Goal: Information Seeking & Learning: Learn about a topic

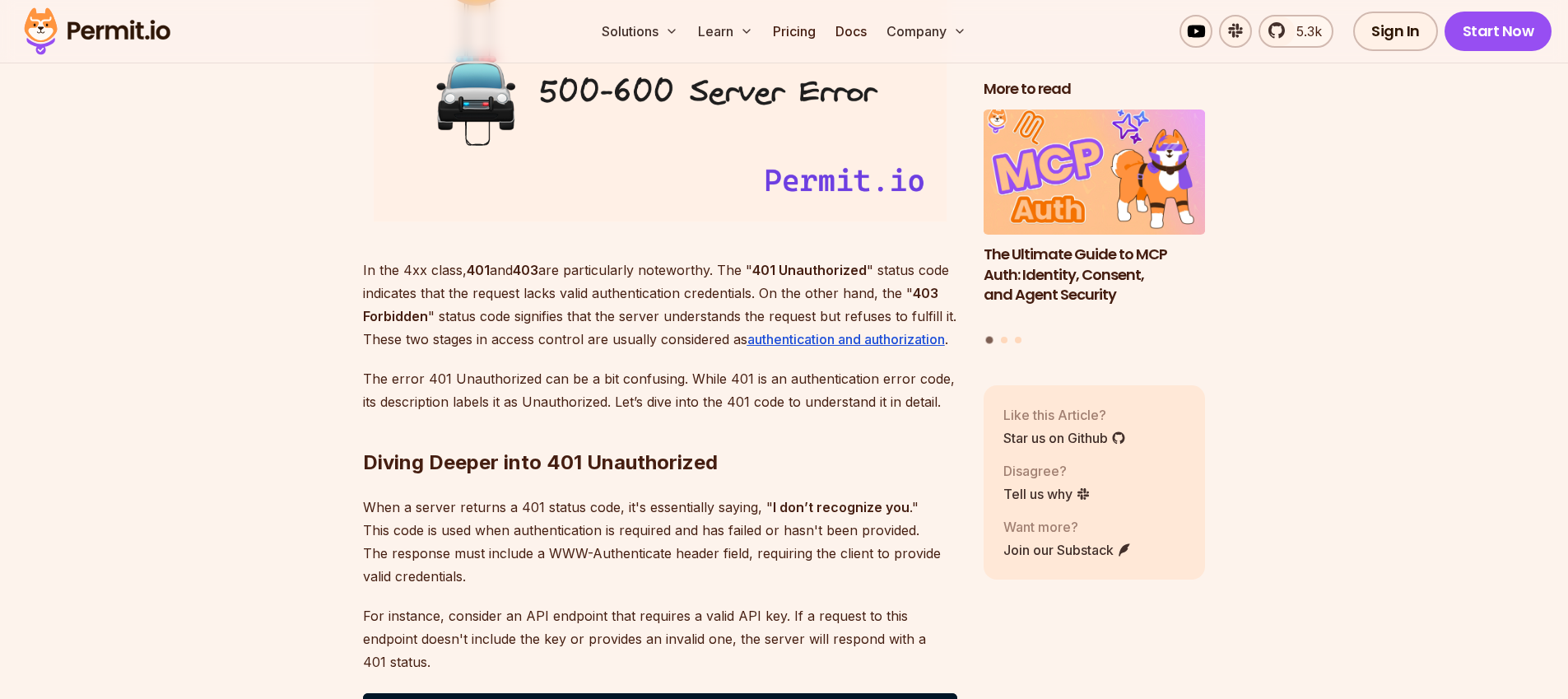
scroll to position [2216, 0]
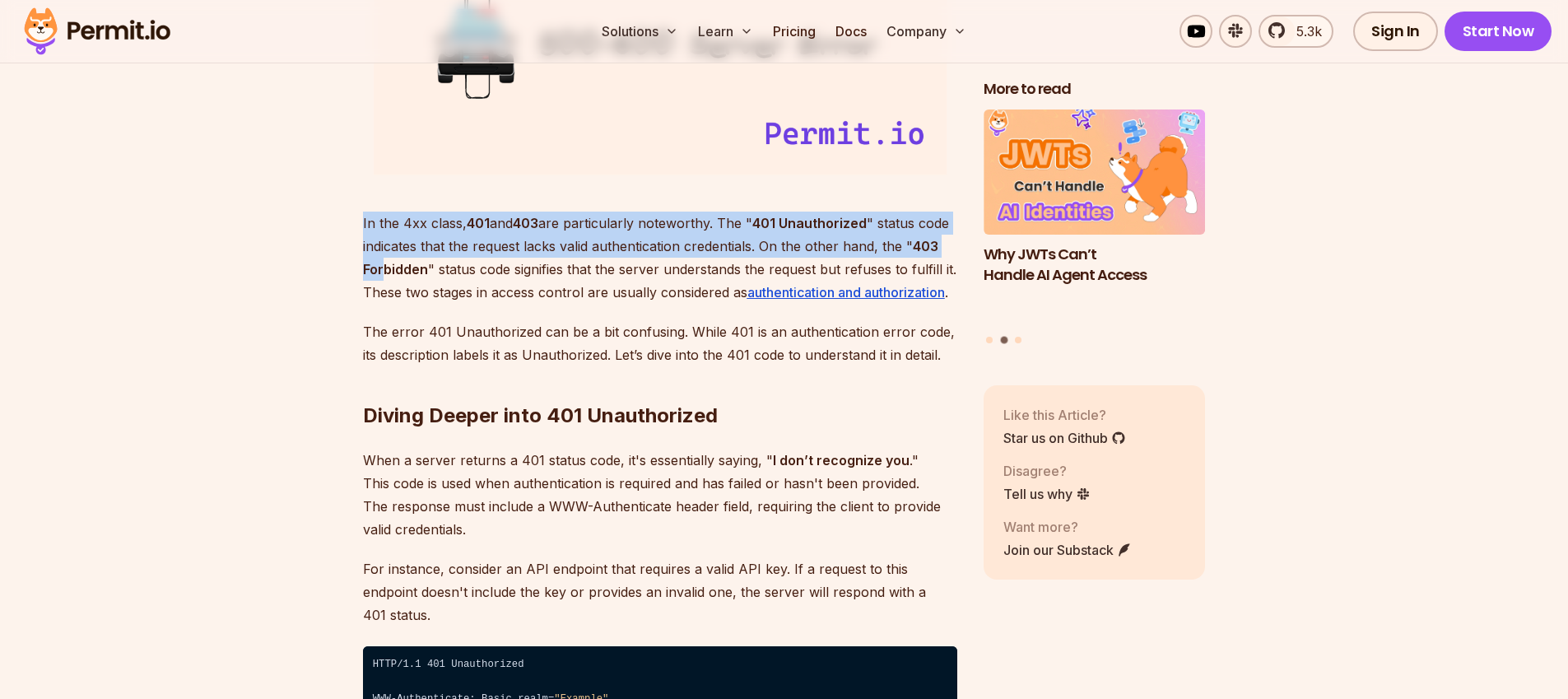
drag, startPoint x: 362, startPoint y: 222, endPoint x: 387, endPoint y: 271, distance: 55.0
click at [387, 271] on p "In the 4xx class, 401 and 403 are particularly noteworthy. The " 401 Unauthoriz…" at bounding box center [660, 257] width 594 height 92
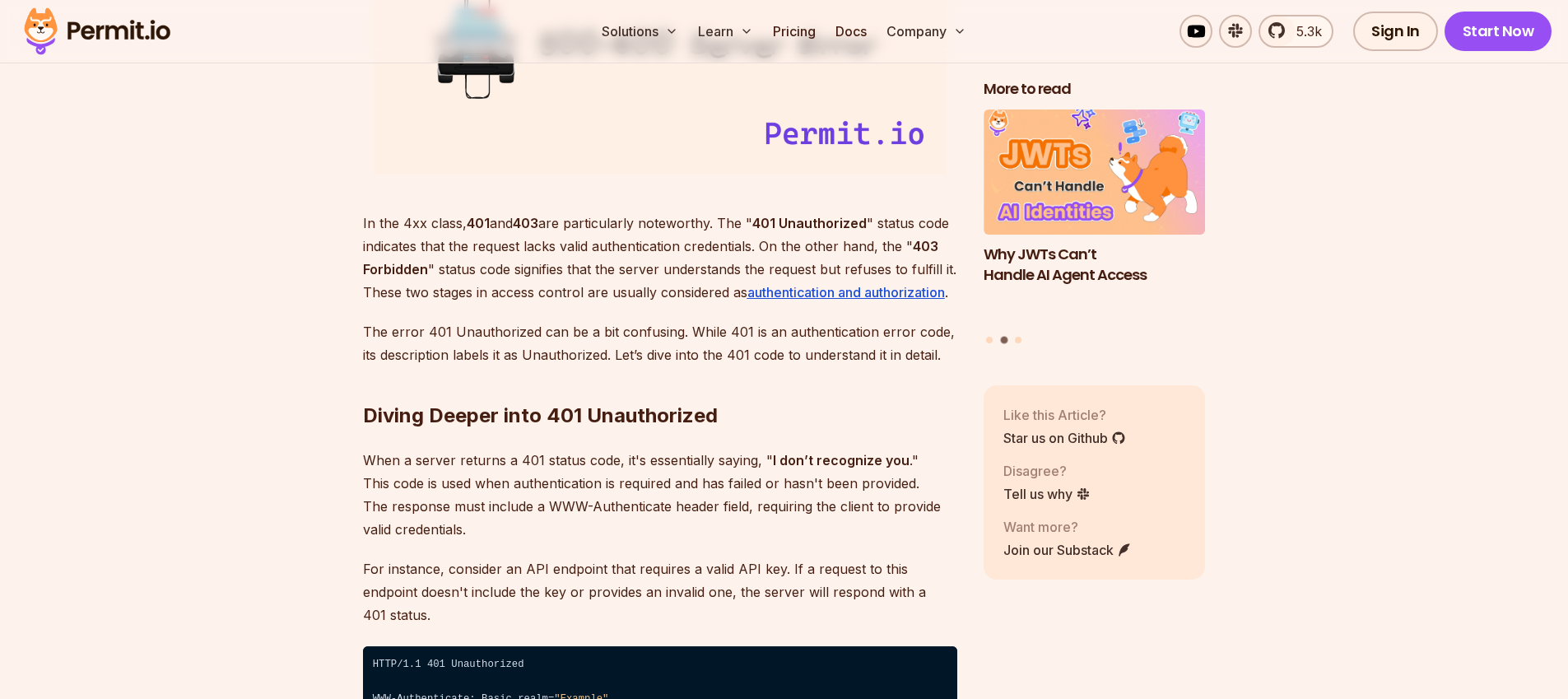
click at [456, 333] on p "The error 401 Unauthorized can be a bit confusing. While 401 is an authenticati…" at bounding box center [660, 344] width 594 height 46
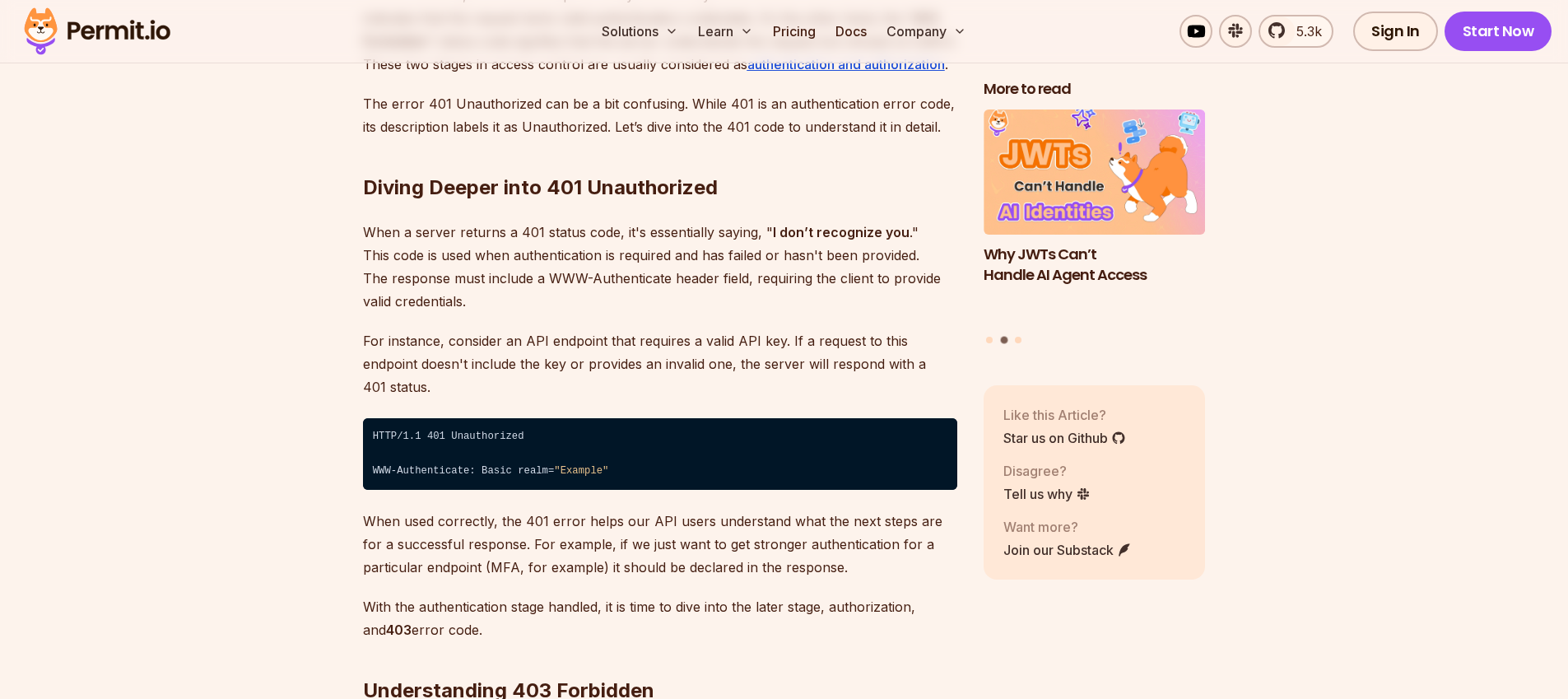
scroll to position [2592, 0]
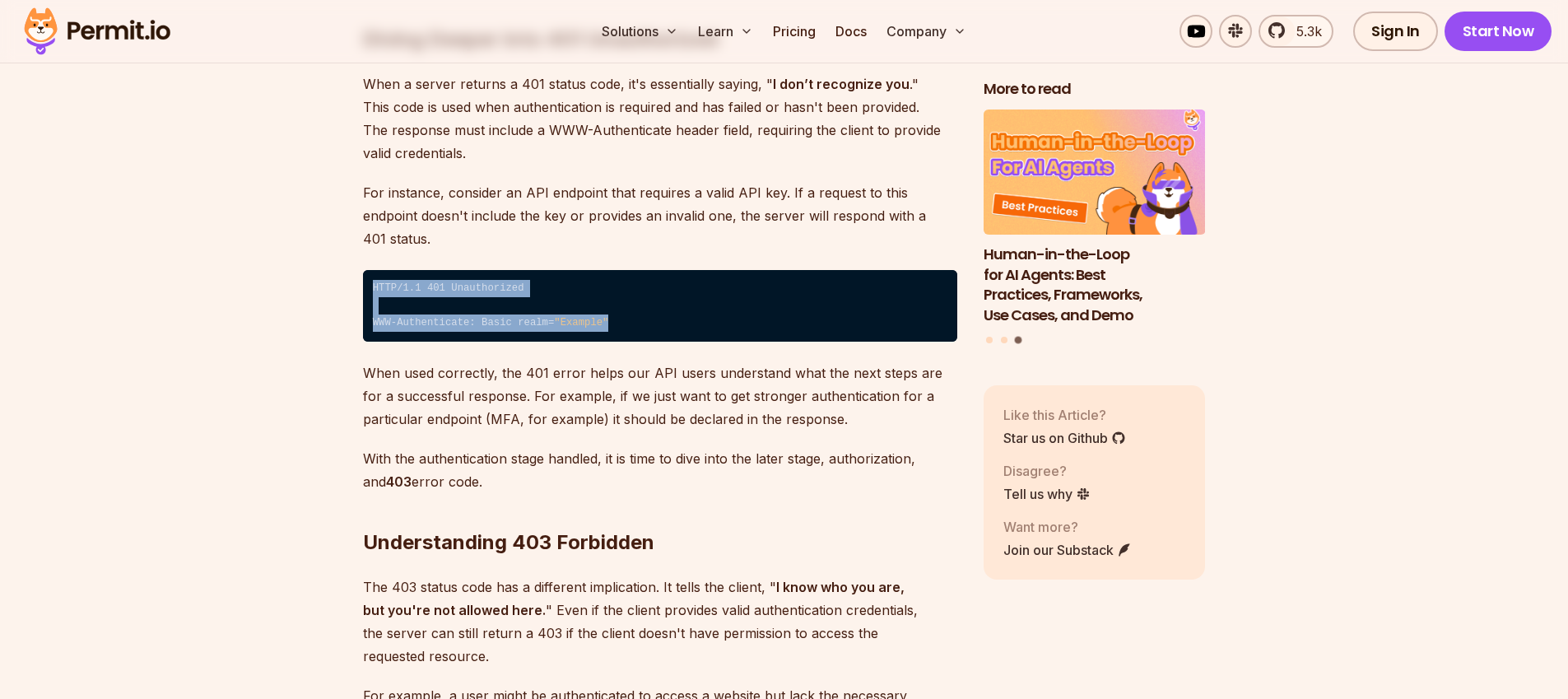
drag, startPoint x: 374, startPoint y: 265, endPoint x: 625, endPoint y: 305, distance: 254.2
click at [625, 305] on code "HTTP/1.1 401 Unauthorized ⁠ WWW-Authenticate: Basic realm= "Example"" at bounding box center [660, 305] width 594 height 72
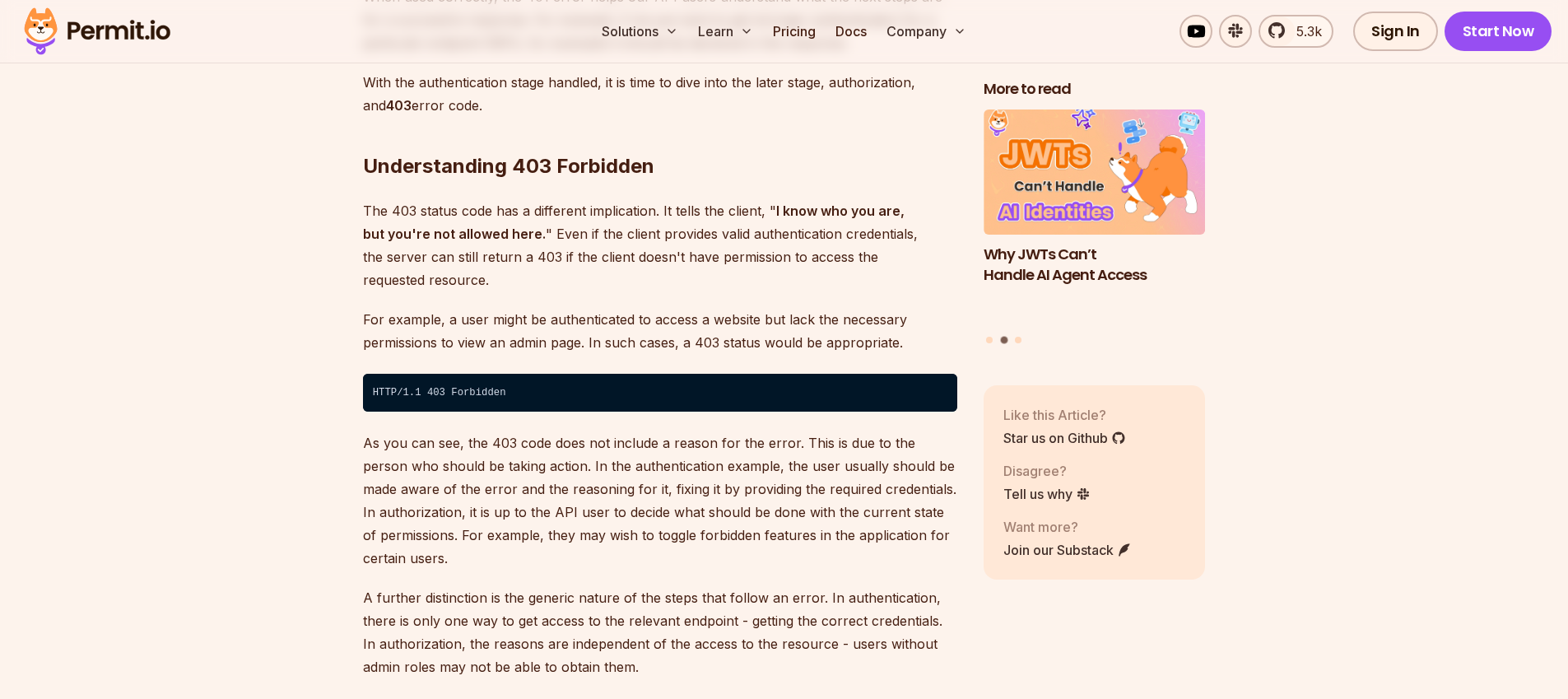
scroll to position [3032, 0]
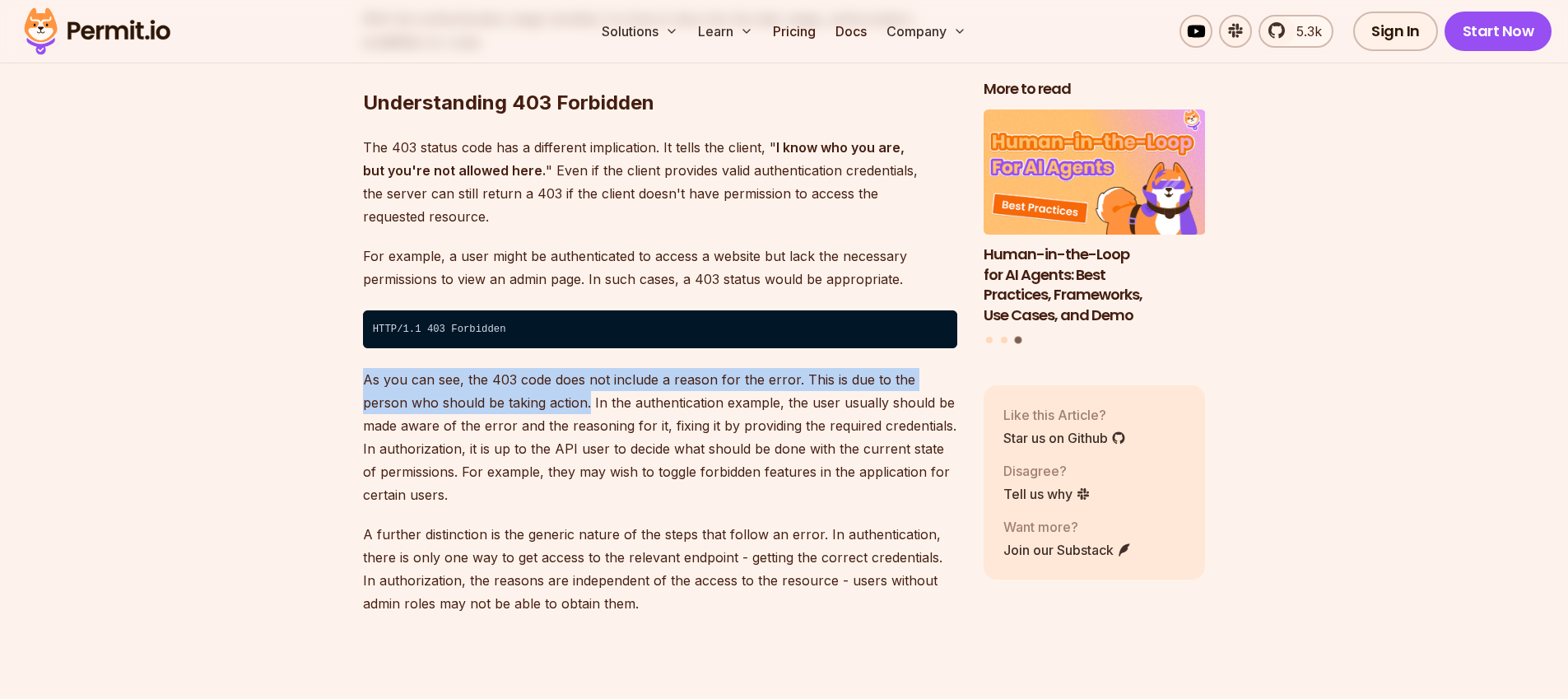
drag, startPoint x: 365, startPoint y: 330, endPoint x: 540, endPoint y: 361, distance: 177.7
click at [540, 368] on p "As you can see, the 403 code does not include a reason for the error. This is d…" at bounding box center [660, 437] width 594 height 138
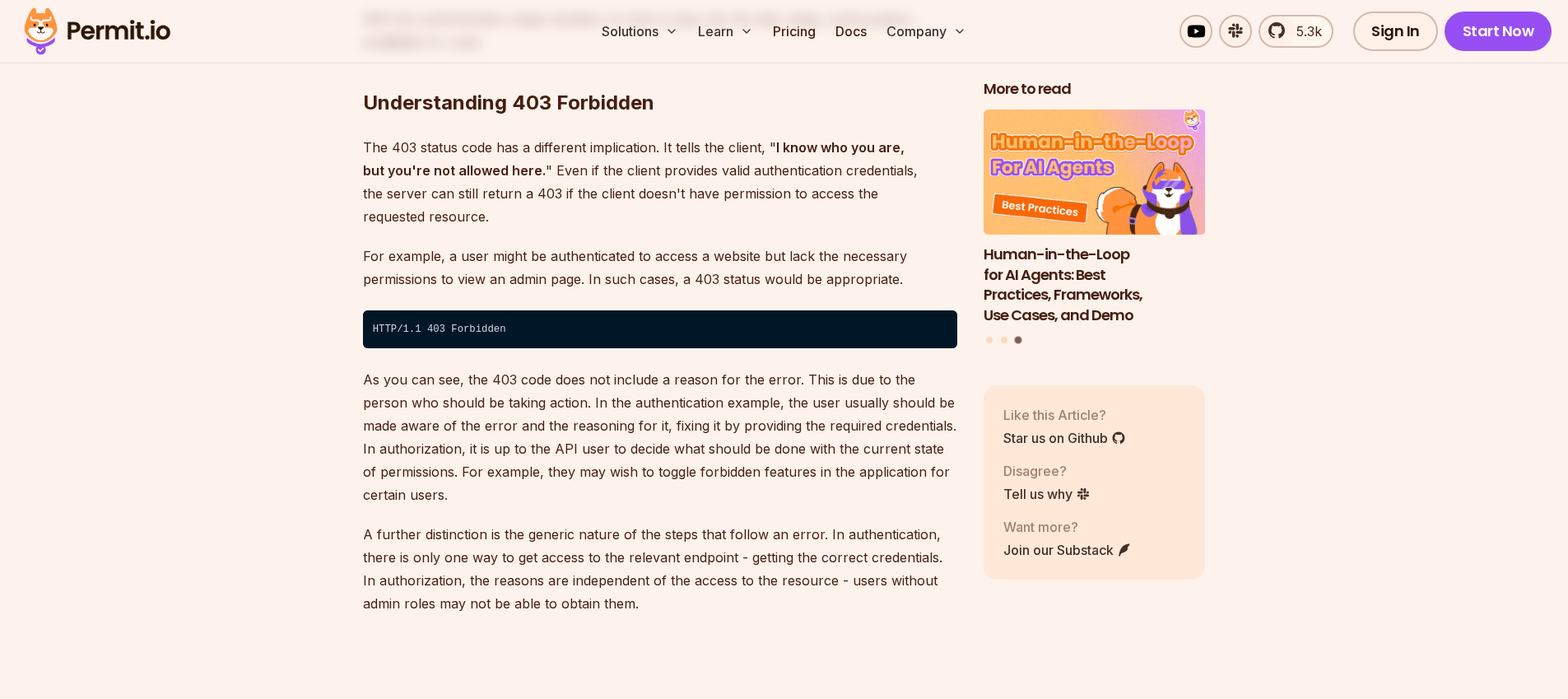
click at [646, 459] on p "As you can see, the 403 code does not include a reason for the error. This is d…" at bounding box center [660, 437] width 594 height 138
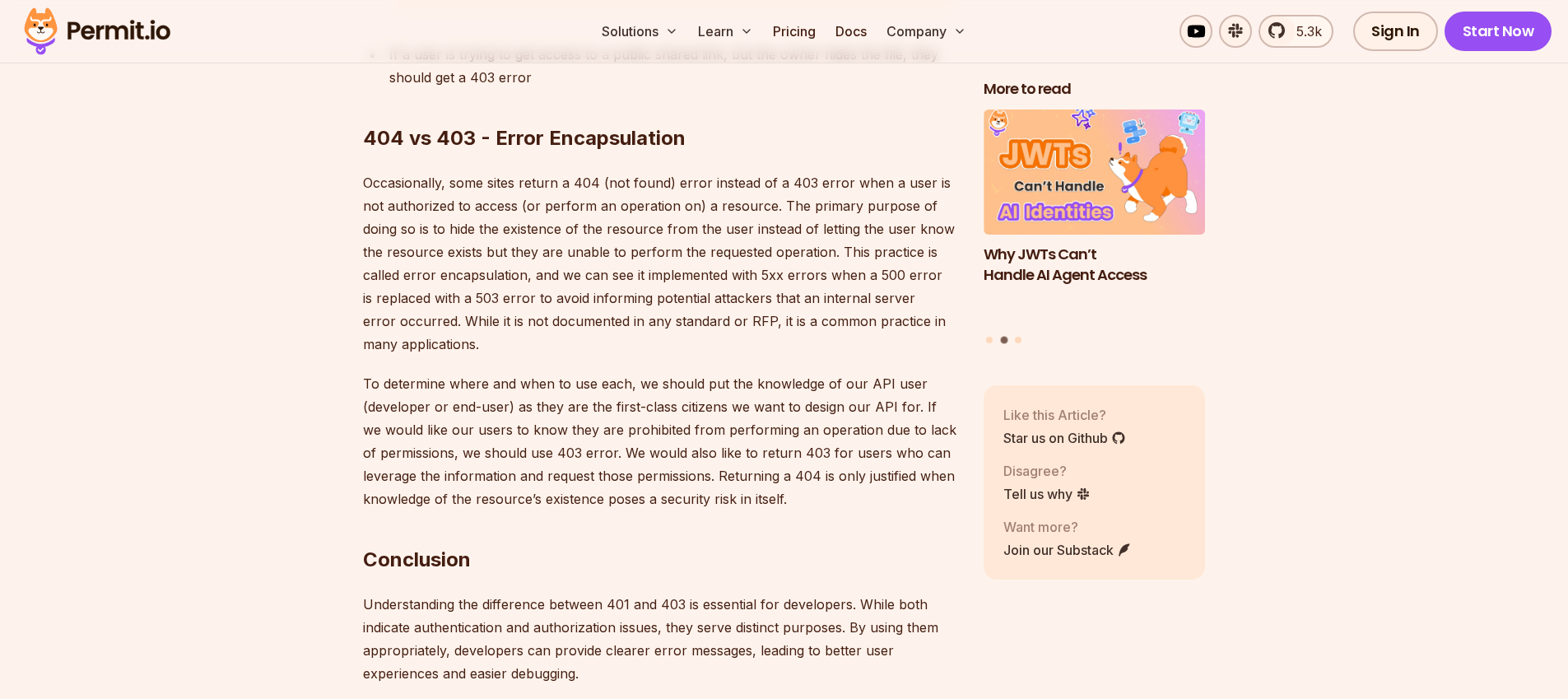
scroll to position [6424, 0]
